Goal: Task Accomplishment & Management: Manage account settings

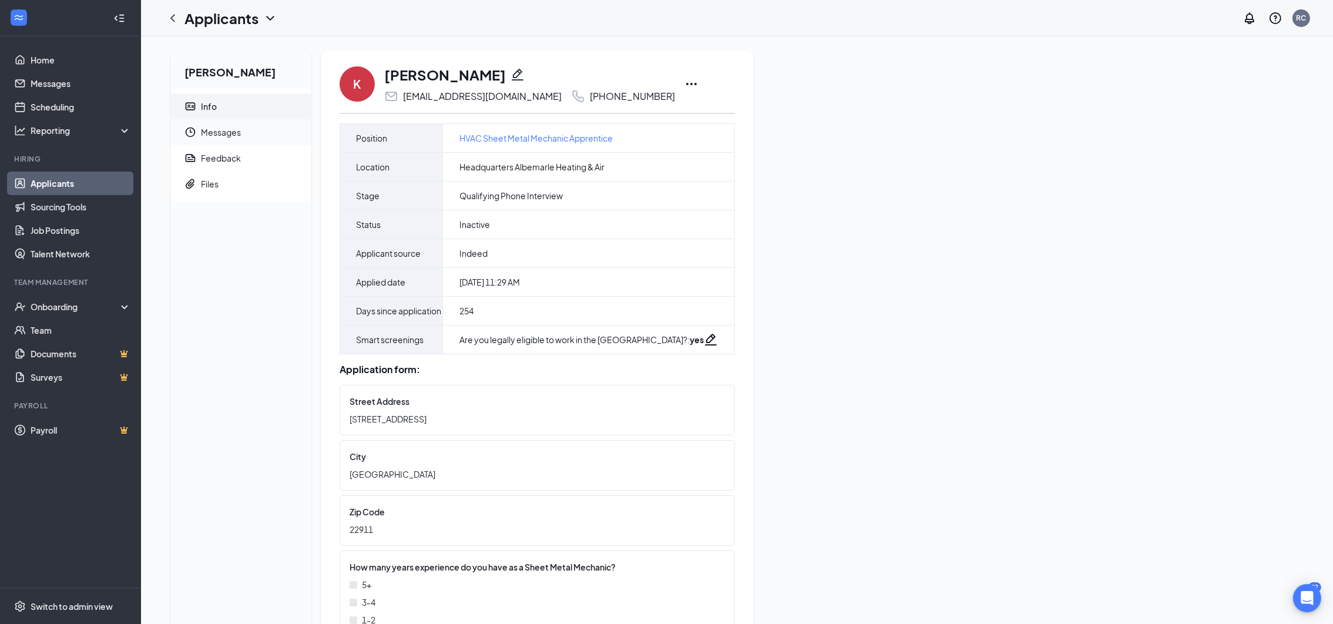
drag, startPoint x: 263, startPoint y: 122, endPoint x: 269, endPoint y: 122, distance: 5.9
click at [263, 122] on span "Messages" at bounding box center [251, 132] width 101 height 26
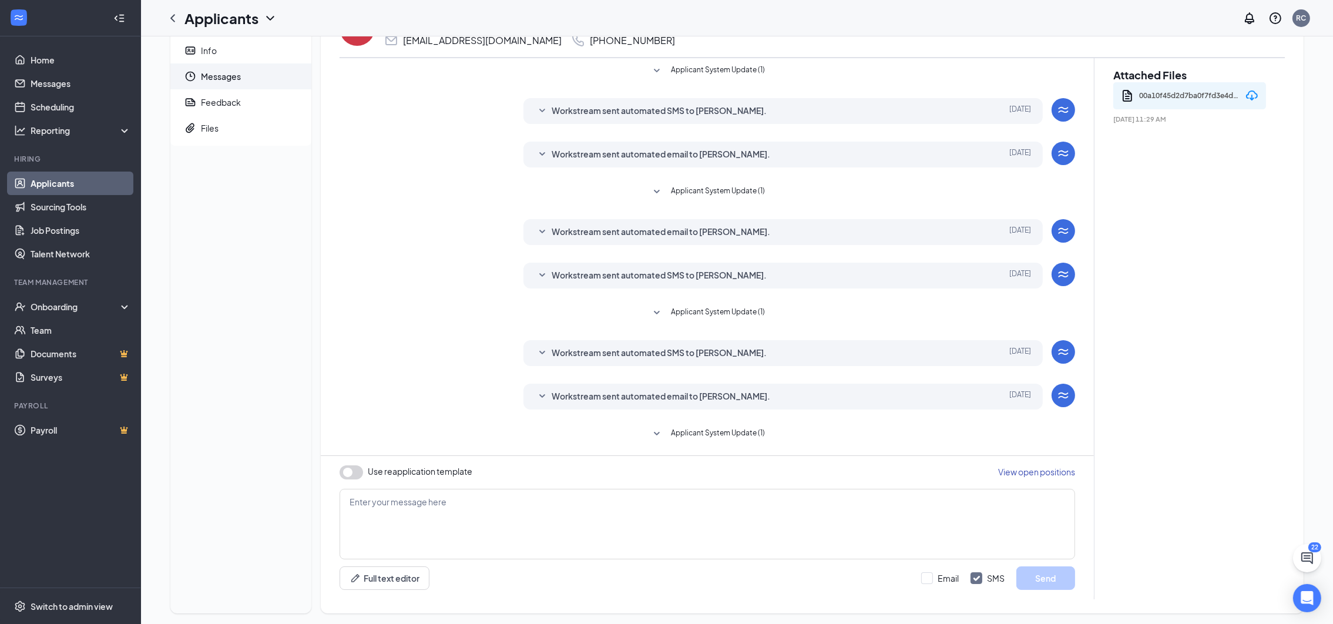
scroll to position [69, 0]
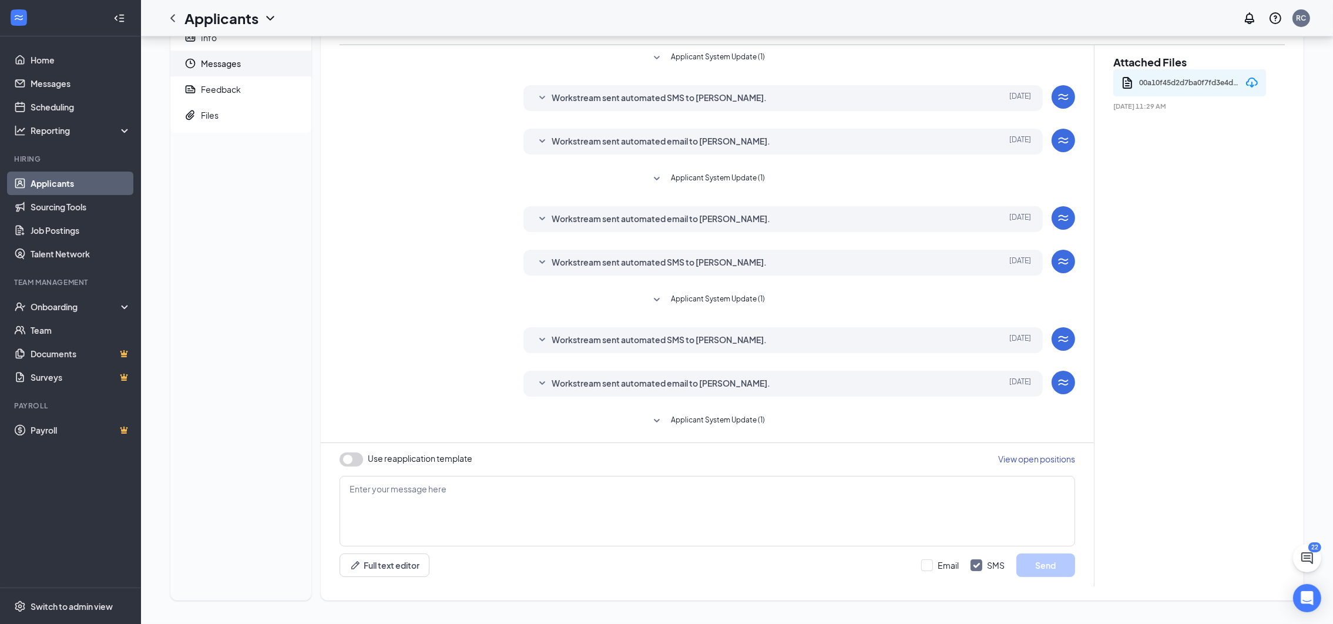
click at [544, 380] on icon "SmallChevronDown" at bounding box center [542, 383] width 14 height 14
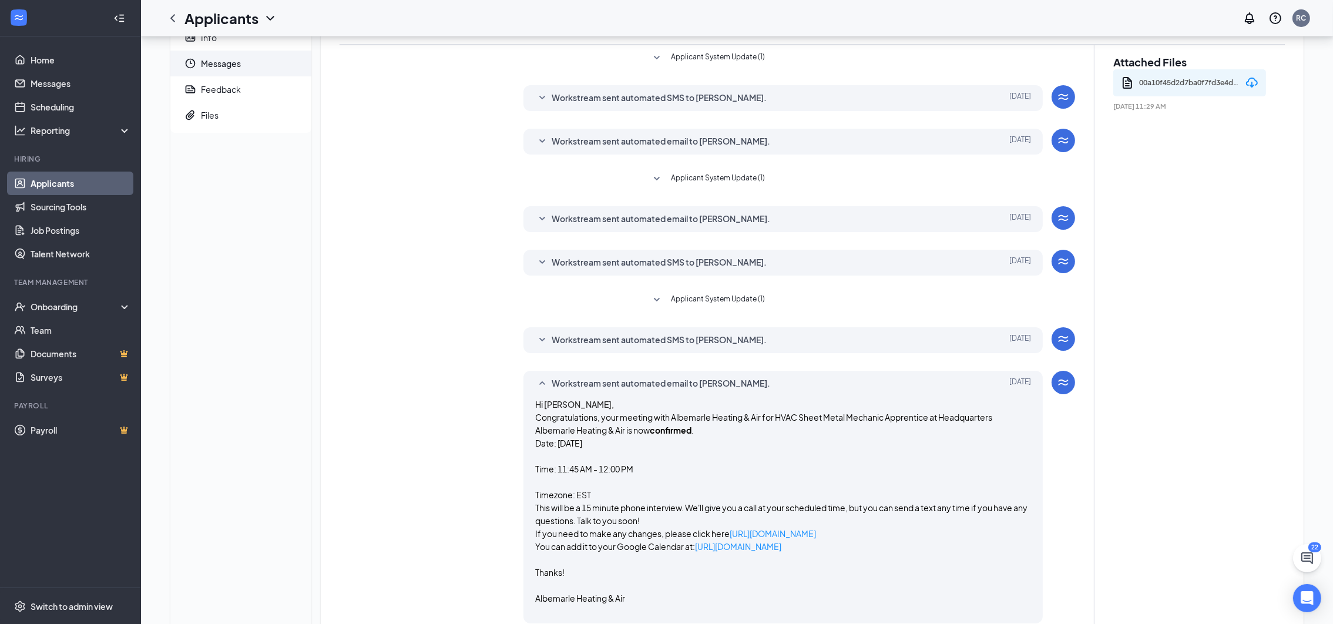
click at [544, 380] on icon "SmallChevronUp" at bounding box center [542, 383] width 14 height 14
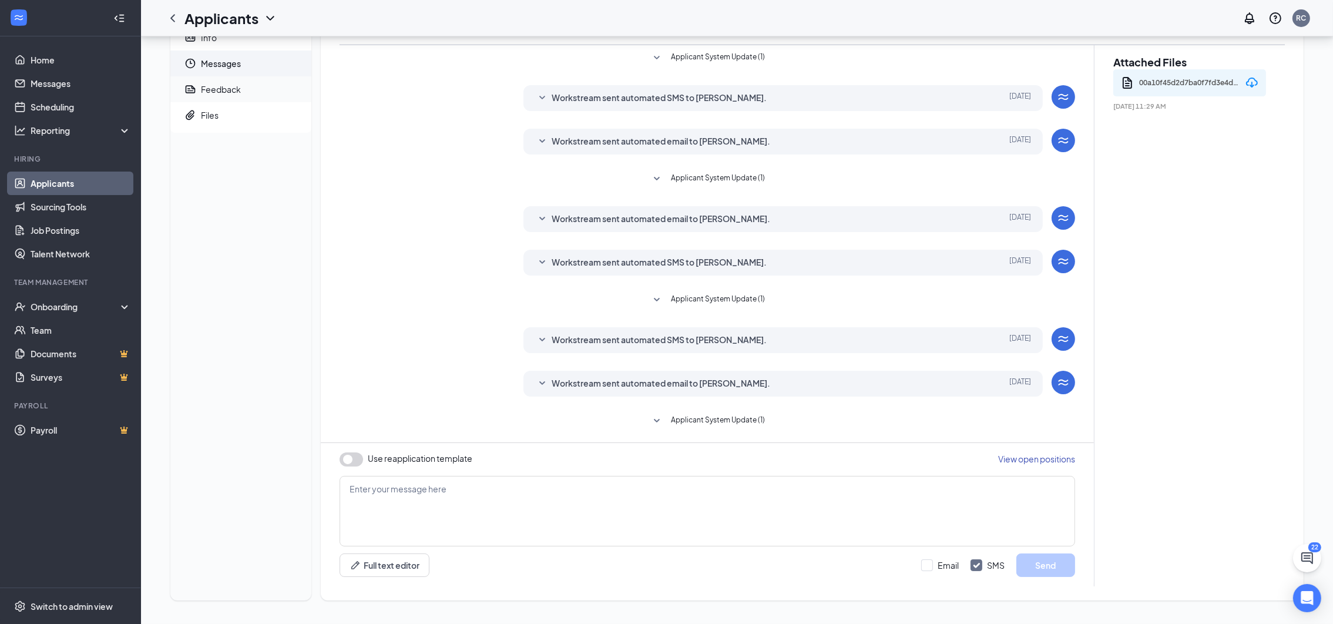
click at [230, 96] on span "Feedback" at bounding box center [251, 89] width 101 height 26
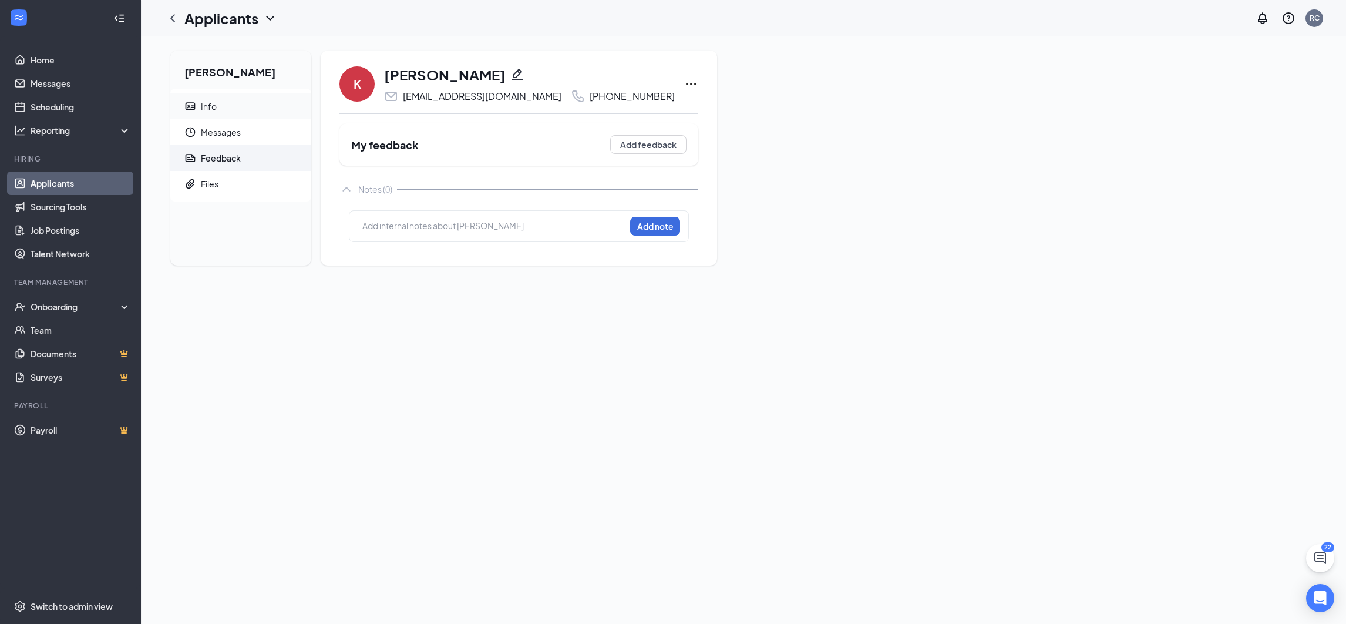
click at [225, 95] on span "Info" at bounding box center [251, 106] width 101 height 26
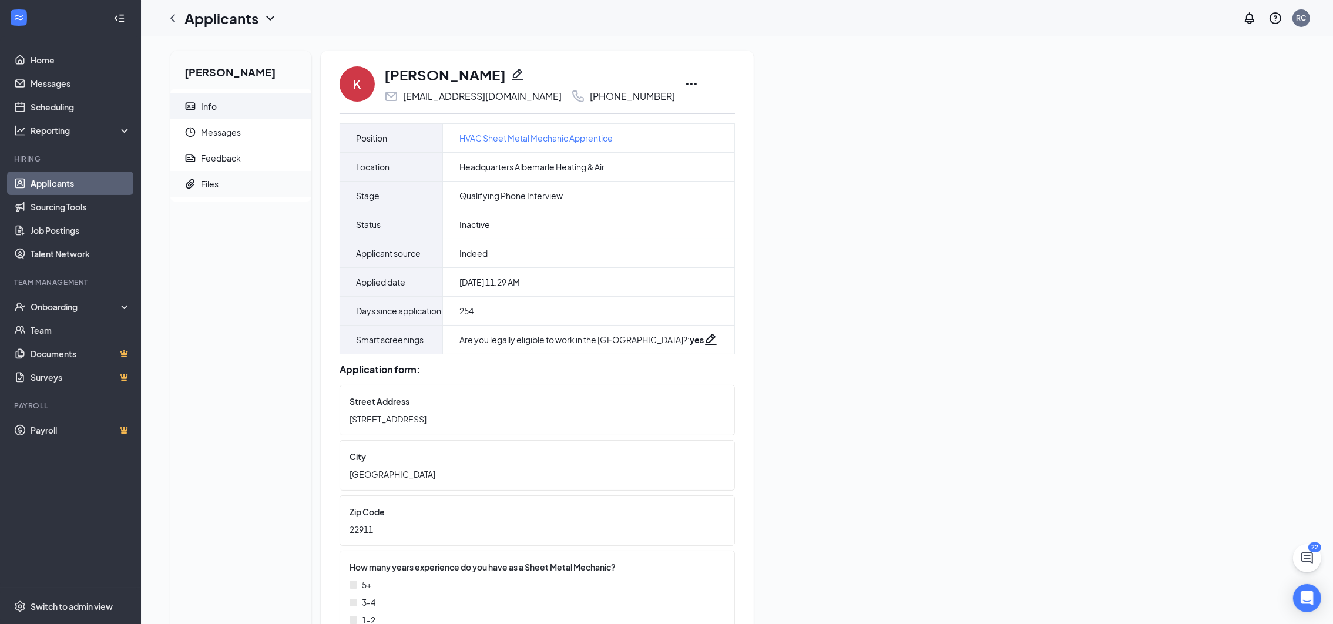
click at [236, 177] on span "Files" at bounding box center [251, 184] width 101 height 26
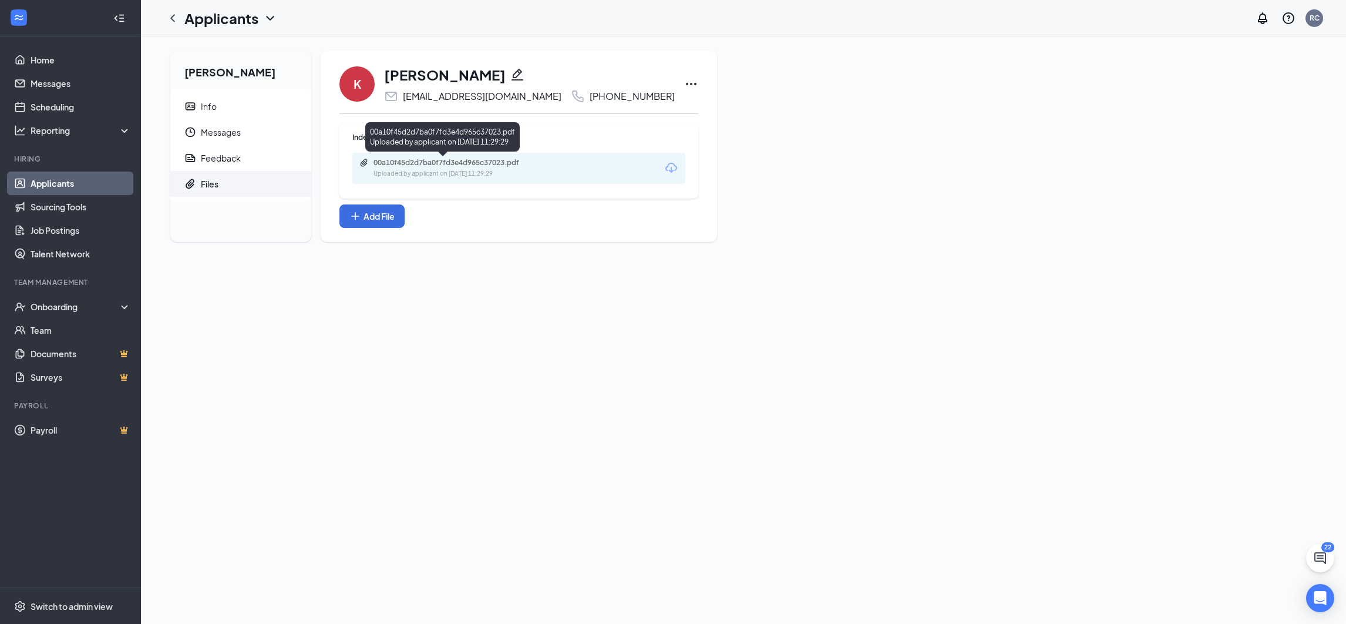
click at [470, 161] on div "00a10f45d2d7ba0f7fd3e4d965c37023.pdf" at bounding box center [456, 162] width 164 height 9
